Goal: Transaction & Acquisition: Subscribe to service/newsletter

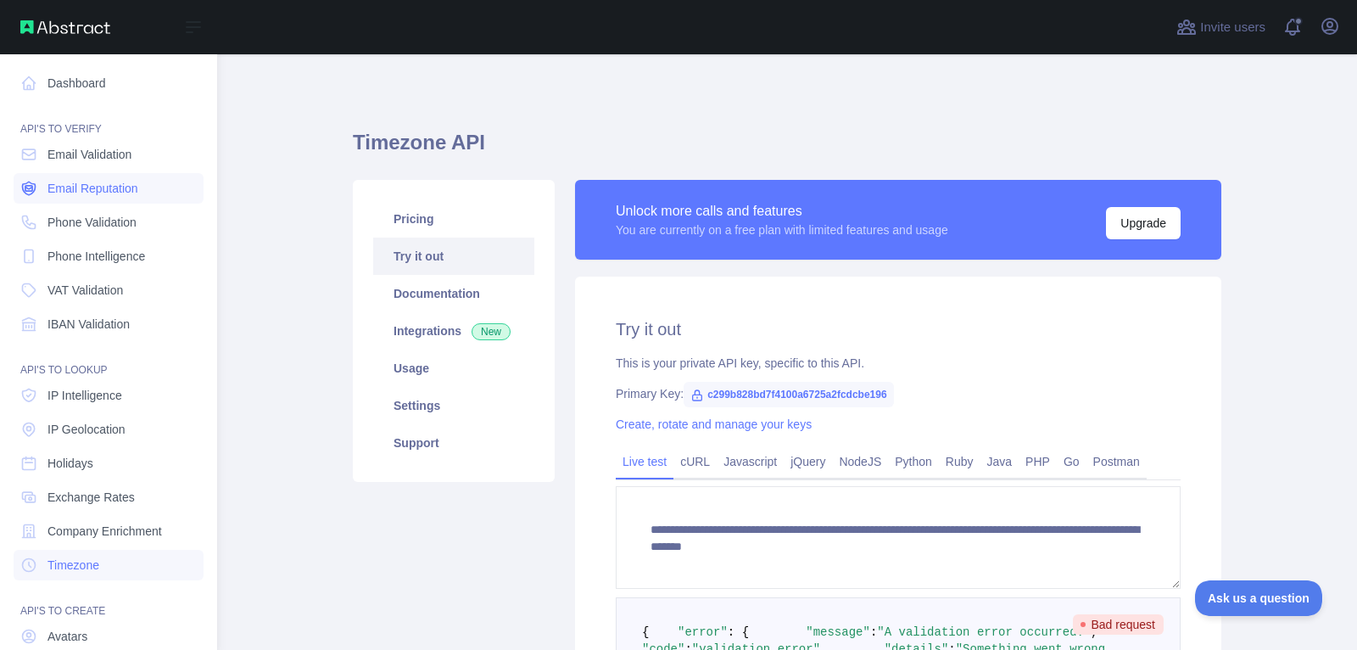
click at [71, 188] on span "Email Reputation" at bounding box center [92, 188] width 91 height 17
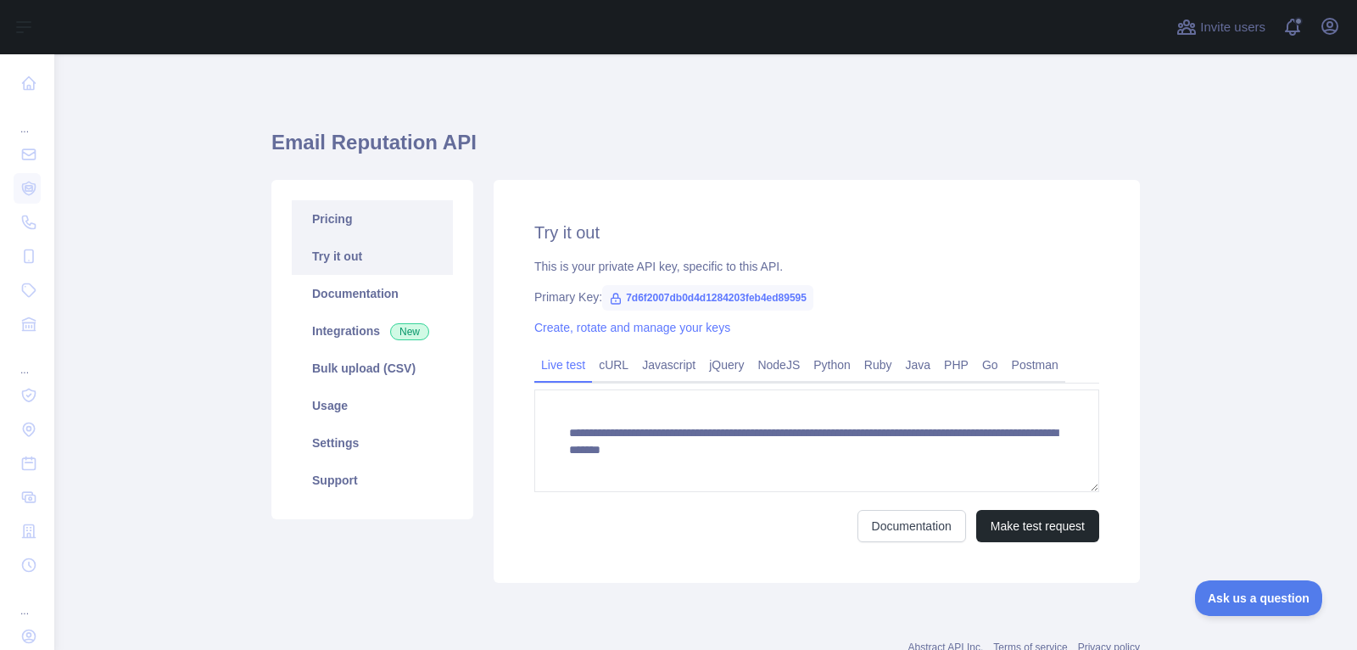
click at [399, 235] on link "Pricing" at bounding box center [372, 218] width 161 height 37
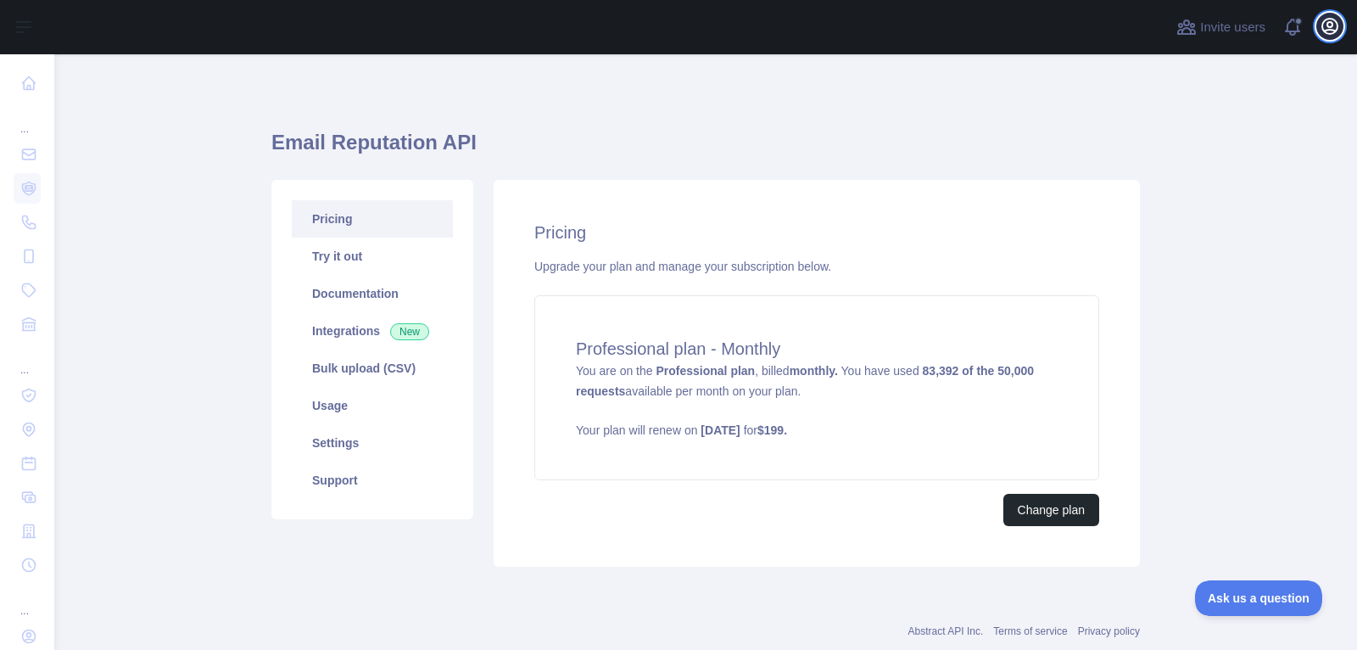
click at [1337, 29] on icon "button" at bounding box center [1329, 26] width 15 height 15
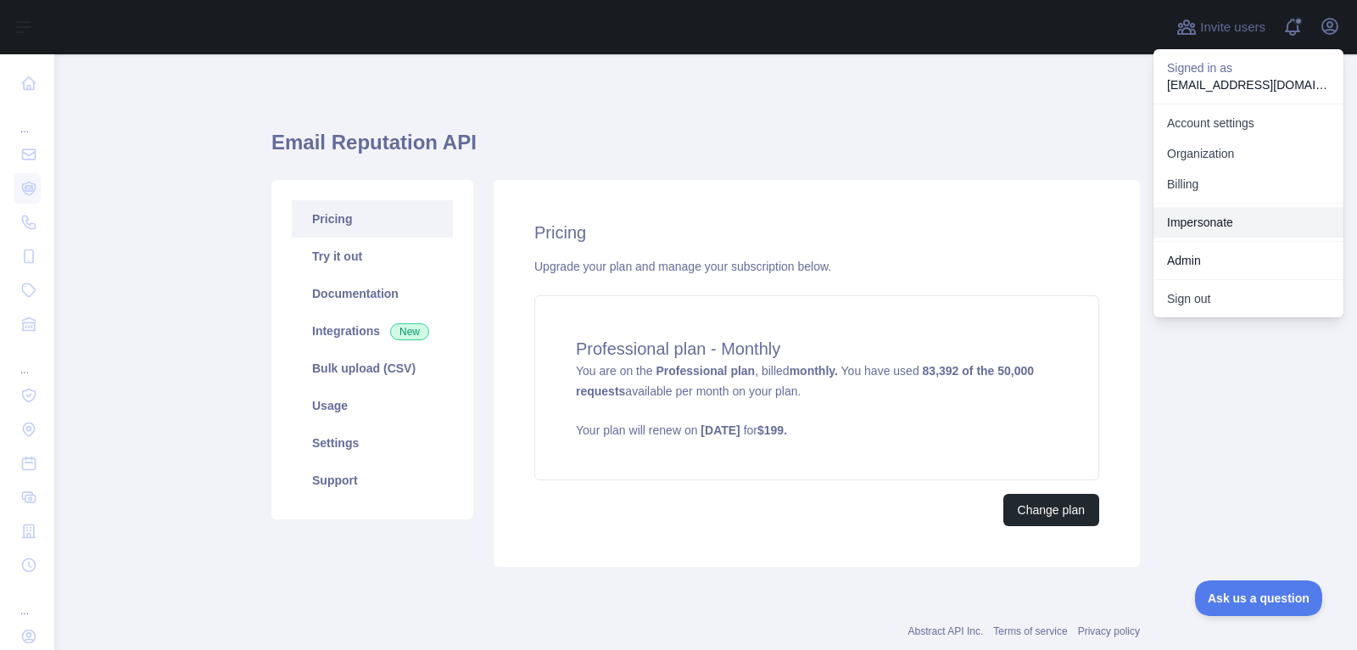
click at [1252, 229] on link "Impersonate" at bounding box center [1248, 222] width 190 height 31
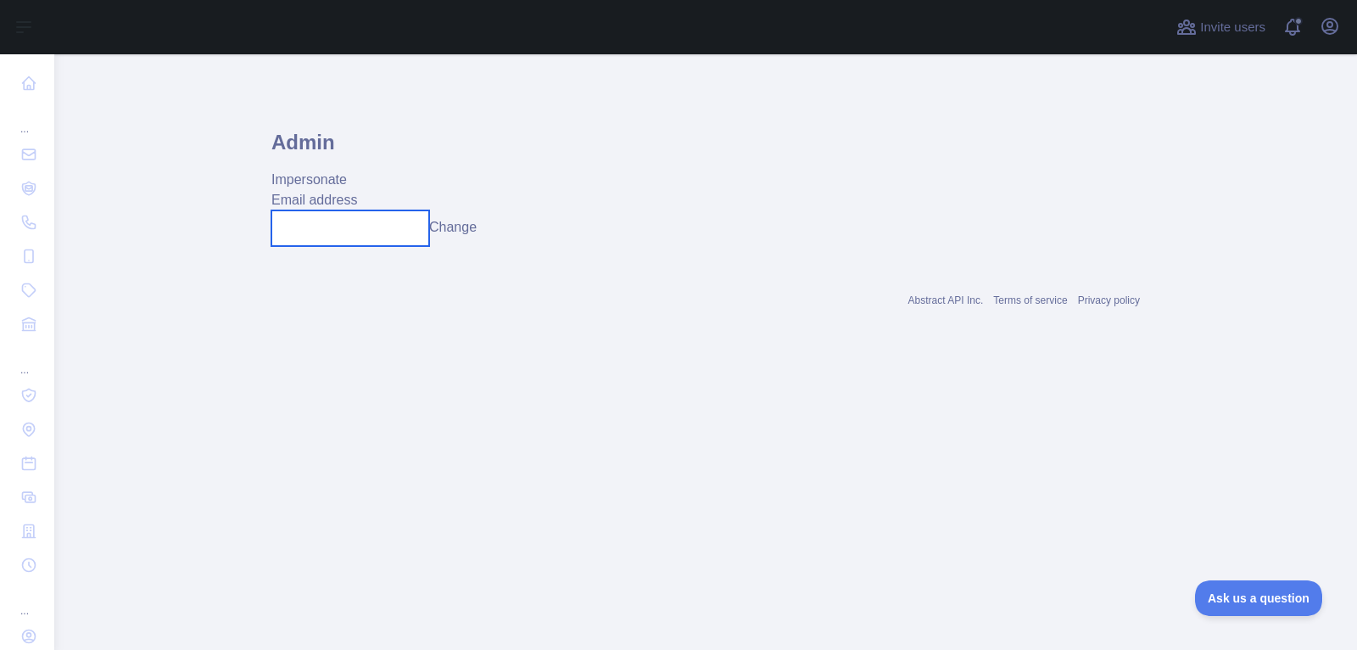
click at [400, 232] on input "text" at bounding box center [350, 228] width 158 height 36
paste input "**********"
type input "**********"
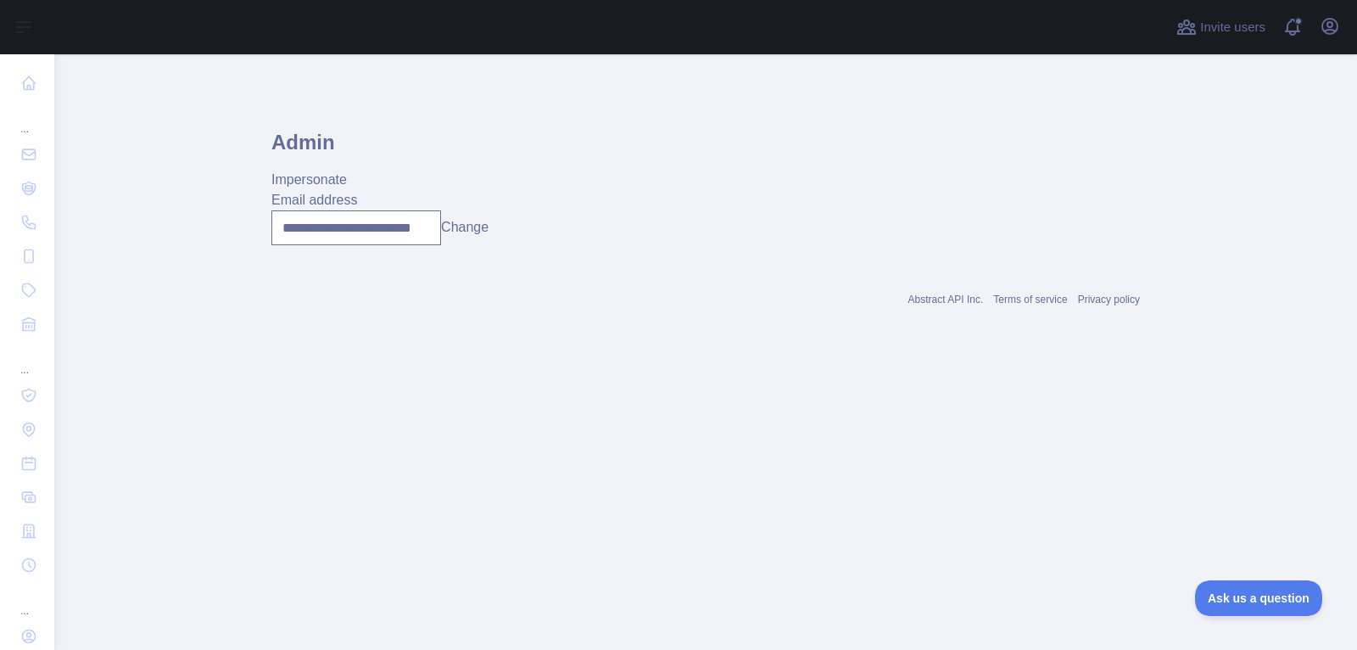
click at [456, 226] on button "Change" at bounding box center [464, 227] width 47 height 20
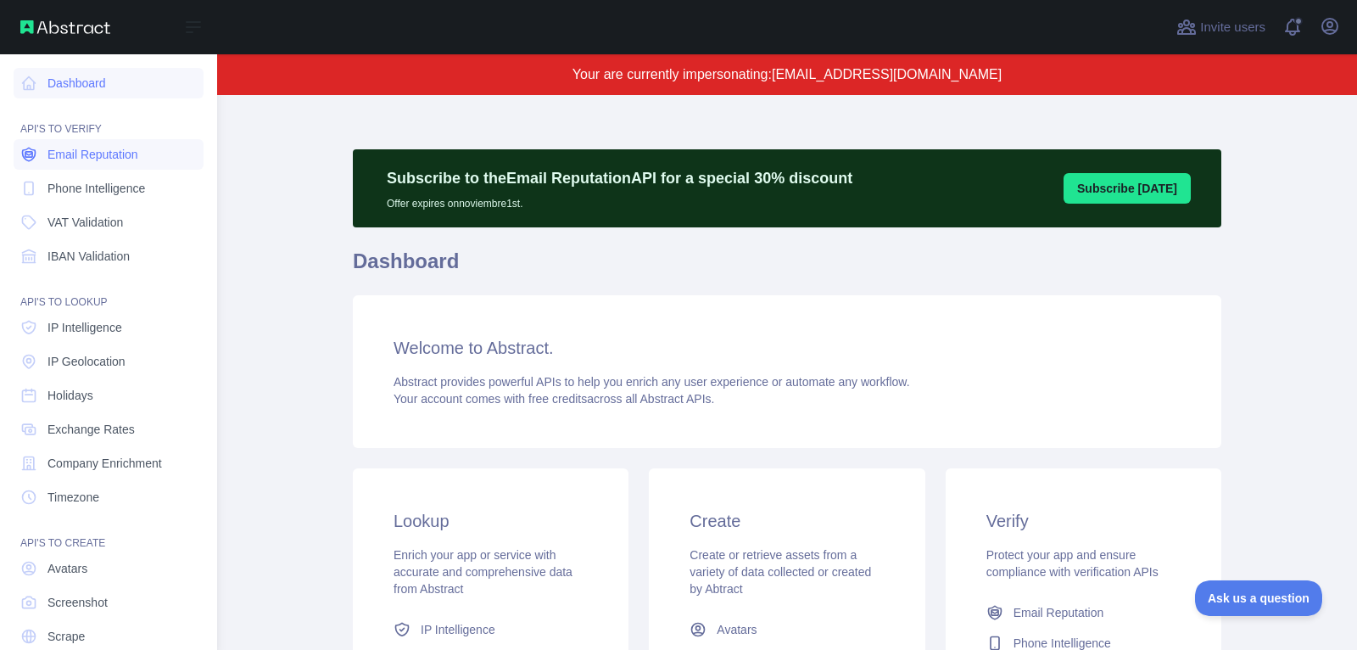
click at [29, 153] on icon at bounding box center [28, 154] width 17 height 17
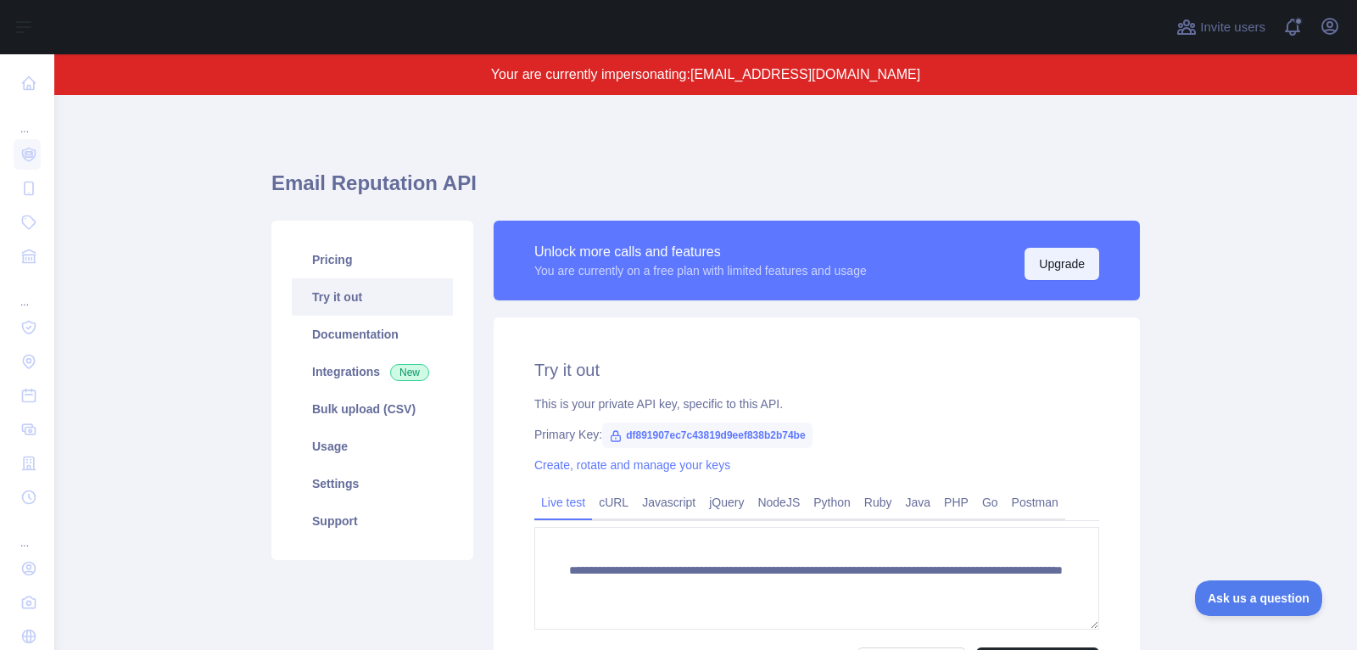
click at [1075, 262] on button "Upgrade" at bounding box center [1062, 264] width 75 height 32
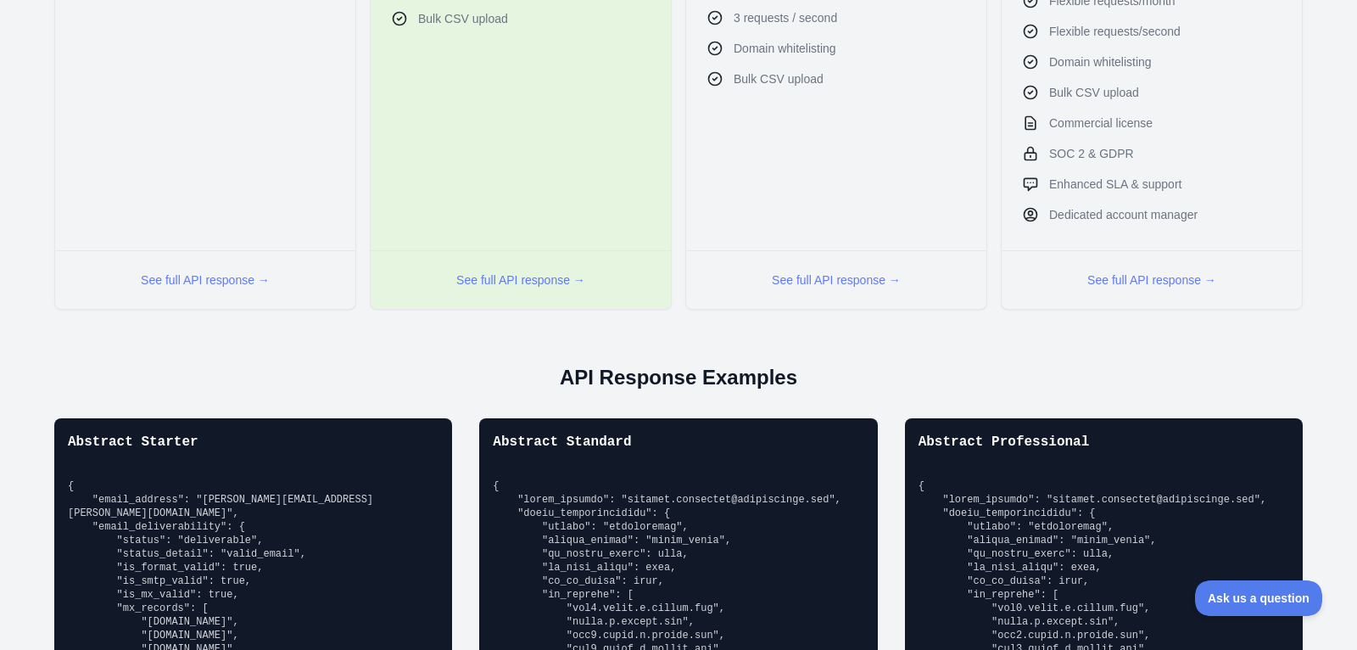
scroll to position [897, 0]
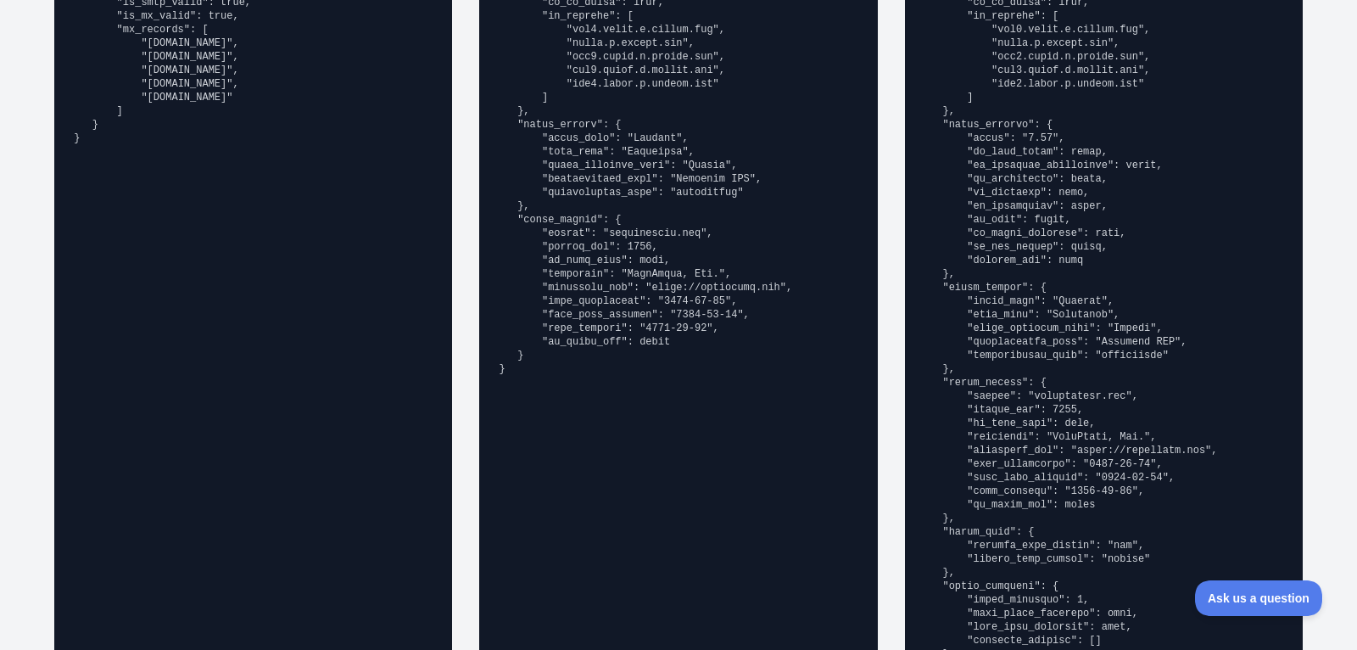
drag, startPoint x: 71, startPoint y: 473, endPoint x: 128, endPoint y: 227, distance: 252.4
click at [128, 227] on div "Abstract Starter { "email_address": "[PERSON_NAME][EMAIL_ADDRESS][PERSON_NAME][…" at bounding box center [253, 264] width 398 height 848
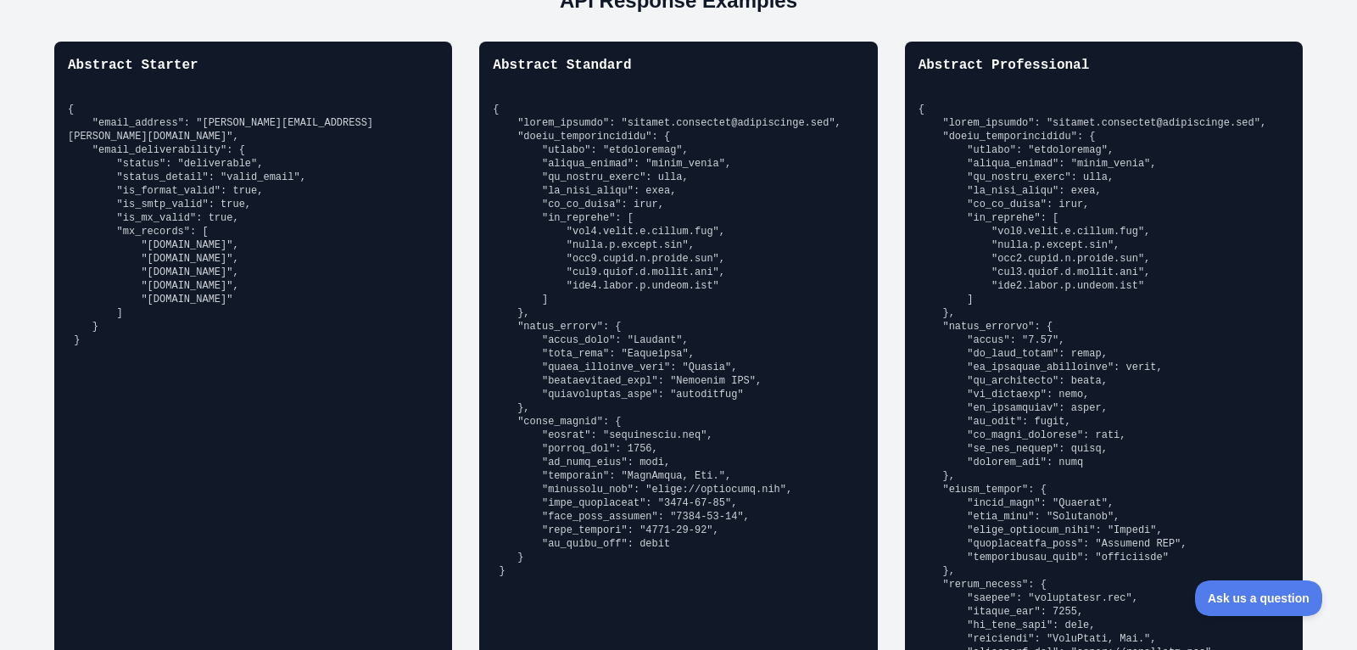
scroll to position [1223, 0]
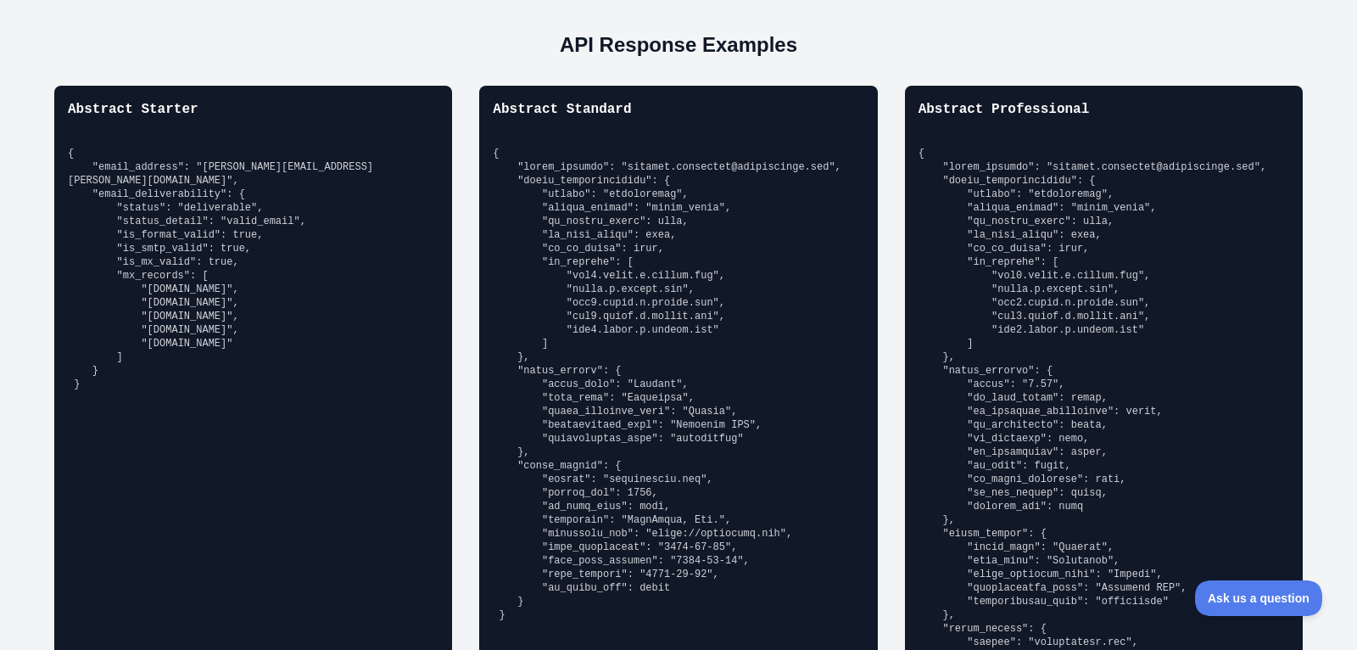
click at [156, 330] on pre "{ "email_address": "[PERSON_NAME][EMAIL_ADDRESS][PERSON_NAME][DOMAIN_NAME]", "e…" at bounding box center [253, 269] width 371 height 244
drag, startPoint x: 136, startPoint y: 371, endPoint x: 21, endPoint y: 131, distance: 265.2
click at [21, 131] on div "Abstract Starter { "email_address": "[PERSON_NAME][EMAIL_ADDRESS][PERSON_NAME][…" at bounding box center [679, 510] width 1330 height 848
copy pre "{ "email_address": "[PERSON_NAME][EMAIL_ADDRESS][PERSON_NAME][DOMAIN_NAME]", "e…"
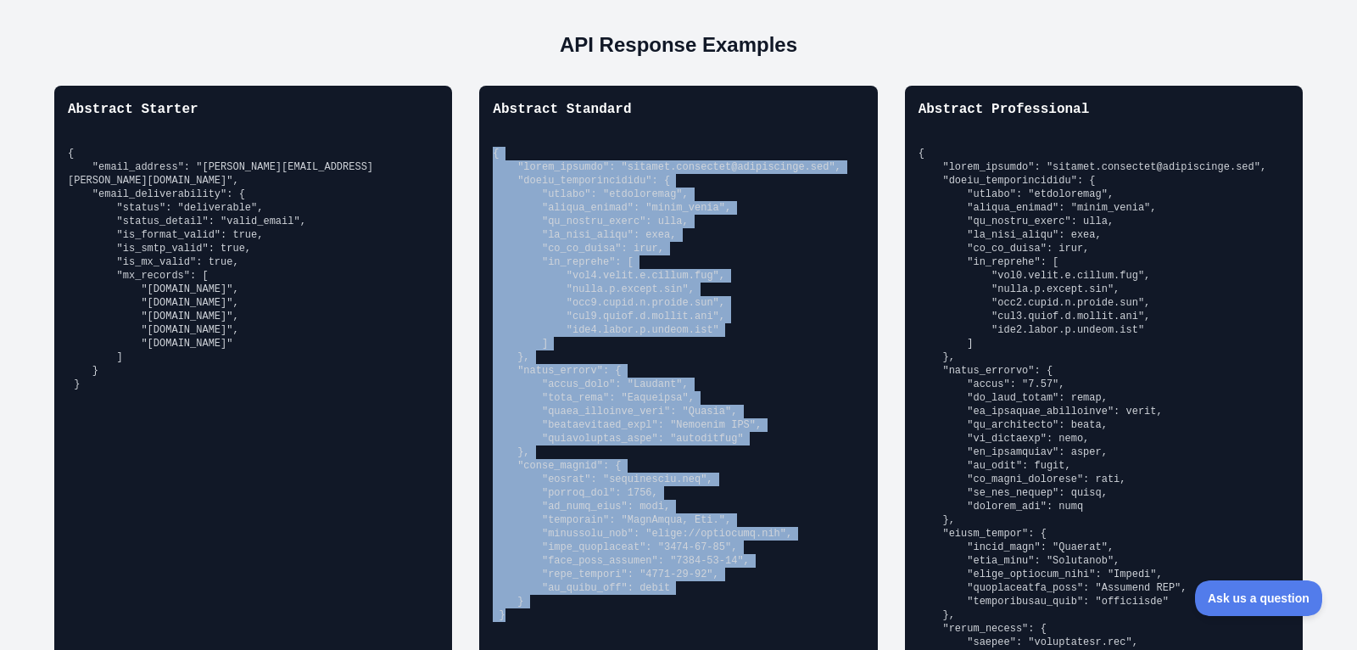
drag, startPoint x: 493, startPoint y: 146, endPoint x: 539, endPoint y: 606, distance: 462.8
click at [539, 606] on pre at bounding box center [678, 384] width 371 height 475
copy pre "{ "email_address": "[PERSON_NAME][EMAIL_ADDRESS][PERSON_NAME][DOMAIN_NAME]", "e…"
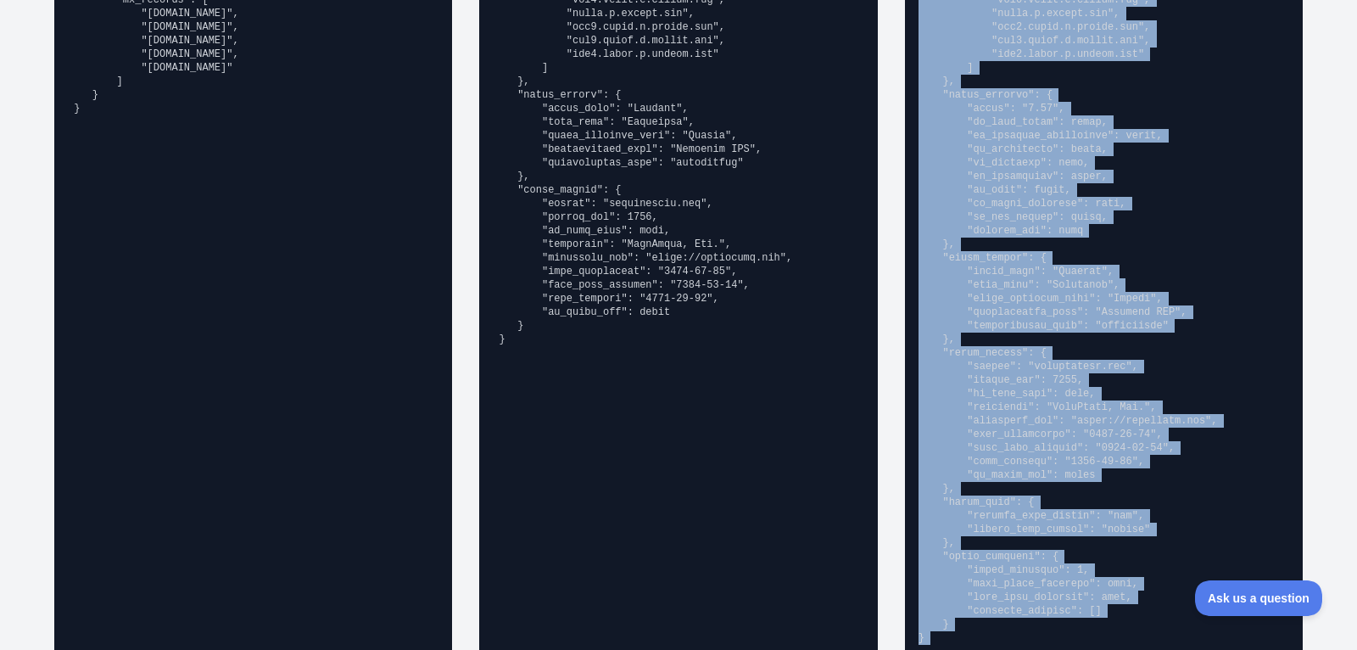
scroll to position [1558, 0]
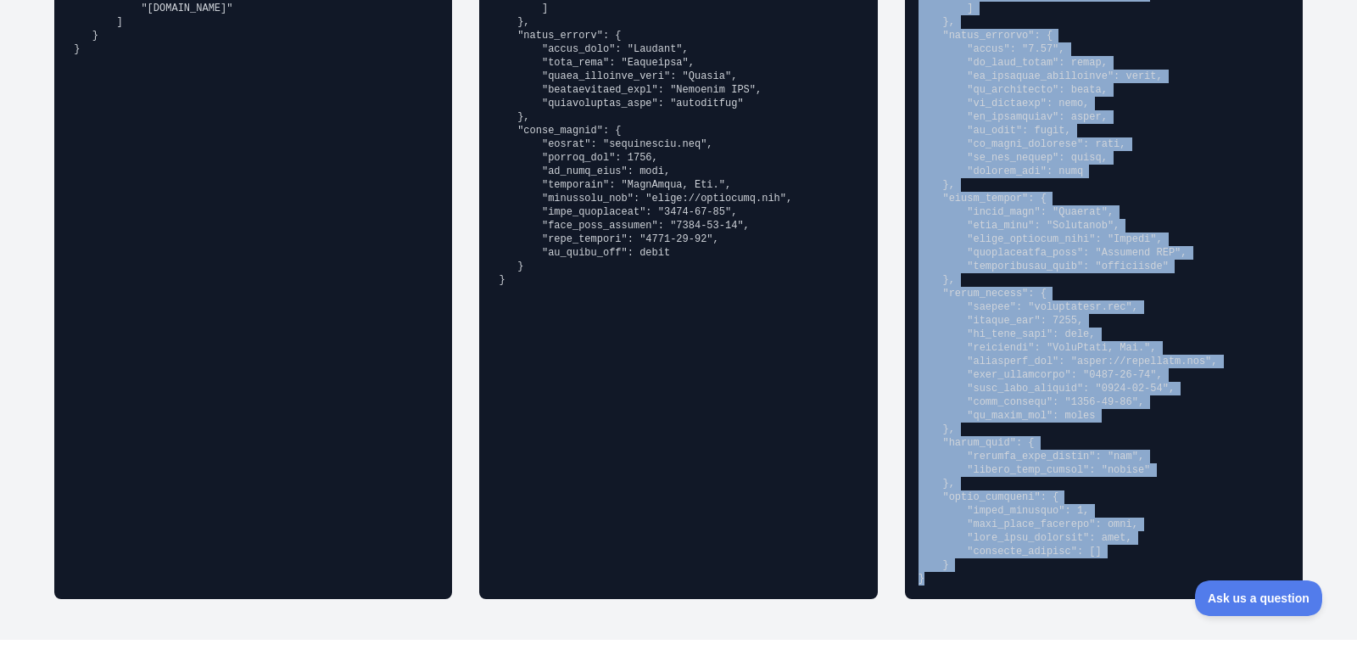
drag, startPoint x: 920, startPoint y: 149, endPoint x: 963, endPoint y: 578, distance: 430.4
click at [963, 578] on pre at bounding box center [1104, 199] width 371 height 774
copy pre "{ "email_address": "[PERSON_NAME][EMAIL_ADDRESS][PERSON_NAME][DOMAIN_NAME]", "e…"
